Goal: Navigation & Orientation: Find specific page/section

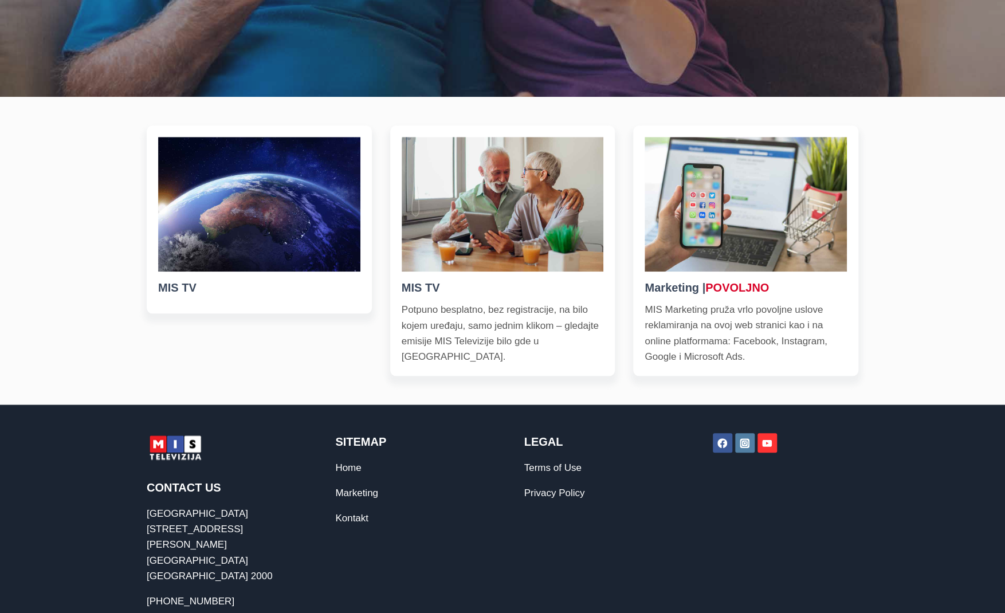
scroll to position [499, 0]
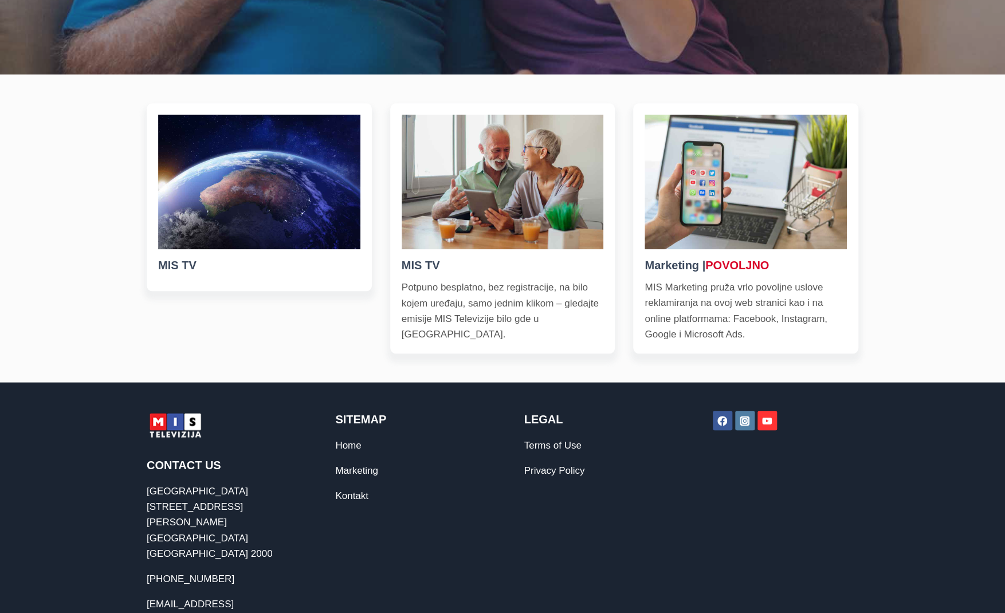
click at [183, 261] on h5 "MIS TV" at bounding box center [259, 265] width 202 height 17
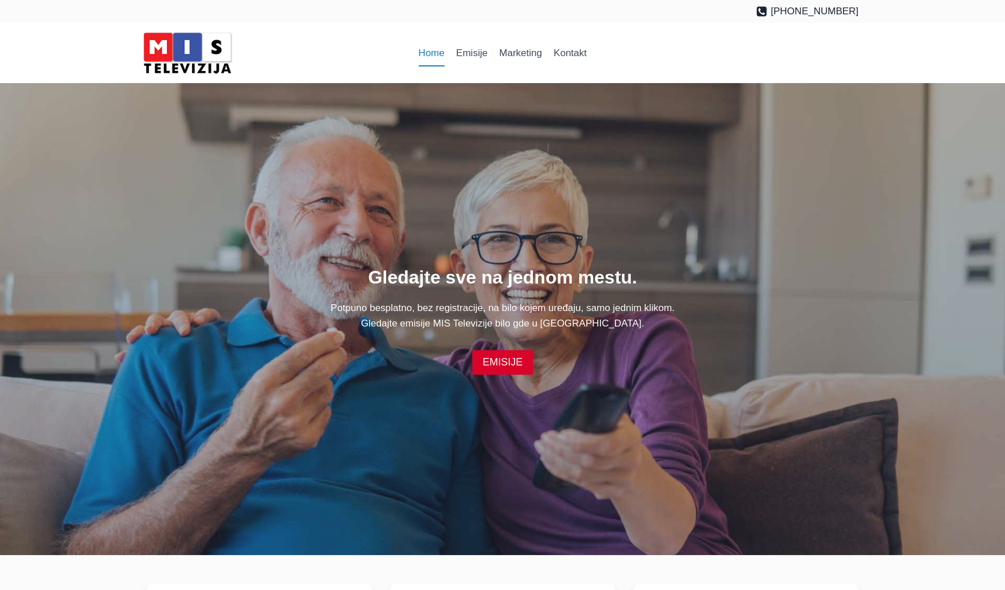
click at [679, 26] on div "Home Emisije Marketing Kontakt" at bounding box center [502, 53] width 739 height 60
click at [483, 360] on link "EMISIJE" at bounding box center [502, 362] width 61 height 25
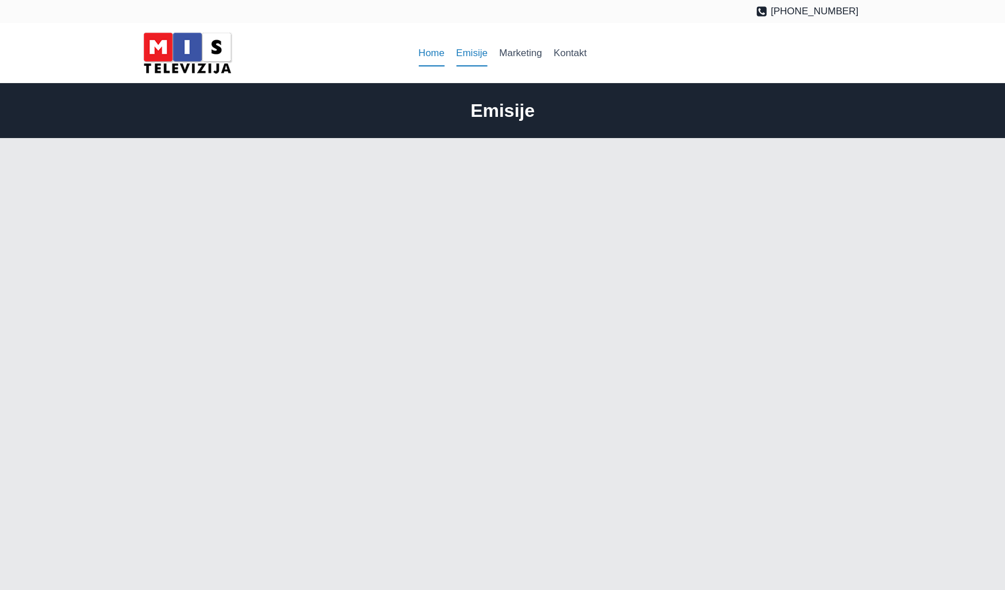
click at [430, 54] on link "Home" at bounding box center [431, 53] width 38 height 27
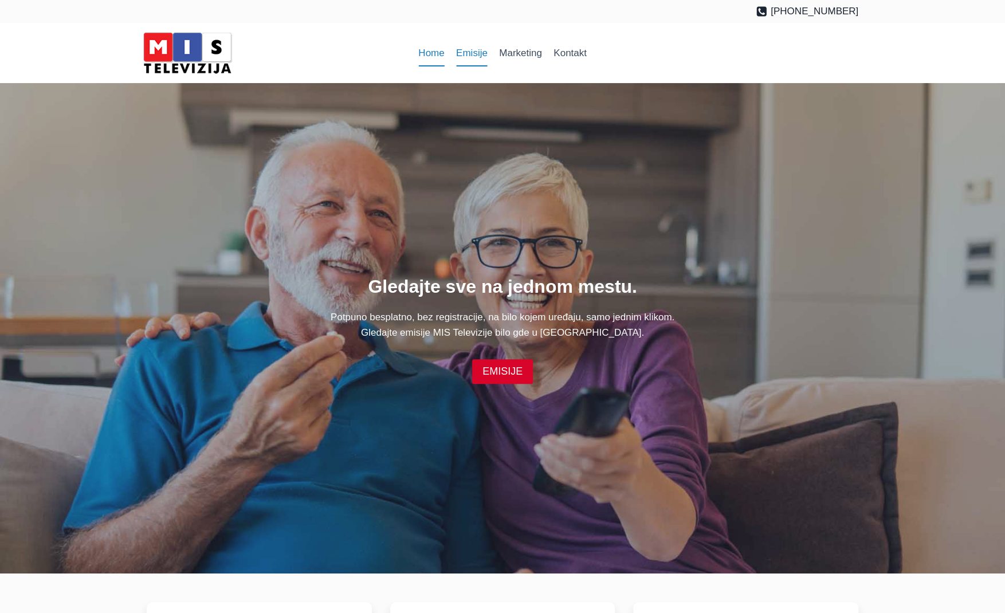
click at [473, 61] on link "Emisije" at bounding box center [471, 53] width 43 height 27
